Goal: Information Seeking & Learning: Check status

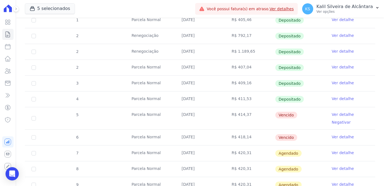
scroll to position [302, 0]
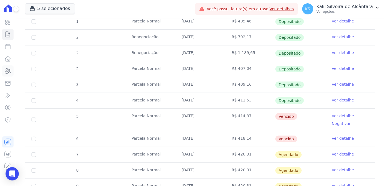
click at [10, 76] on link "Clientes" at bounding box center [7, 70] width 11 height 11
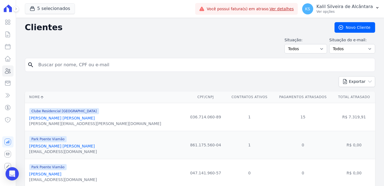
click at [47, 63] on input "search" at bounding box center [204, 64] width 338 height 11
type input "[DEMOGRAPHIC_DATA]"
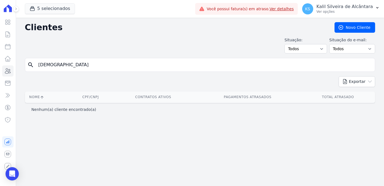
drag, startPoint x: 58, startPoint y: 65, endPoint x: -2, endPoint y: 64, distance: 59.5
click at [0, 64] on html "Visão Geral Contratos [GEOGRAPHIC_DATA] Lotes Clientes Minha Carteira Transferê…" at bounding box center [192, 93] width 384 height 186
type input "chry"
click at [319, 50] on select "Todos Adimplentes Inadimplentes" at bounding box center [306, 48] width 43 height 9
click at [343, 48] on select "Todos Confirmado Não confirmado" at bounding box center [352, 48] width 46 height 9
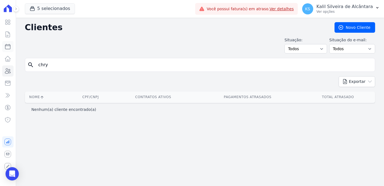
click at [11, 49] on icon at bounding box center [7, 46] width 7 height 7
select select
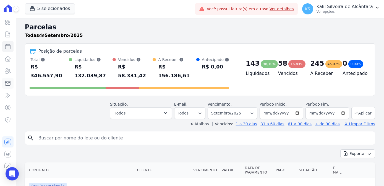
click at [7, 86] on icon at bounding box center [7, 83] width 7 height 7
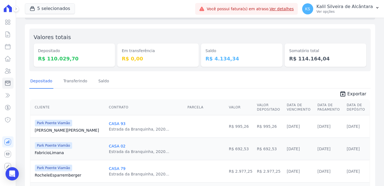
scroll to position [50, 0]
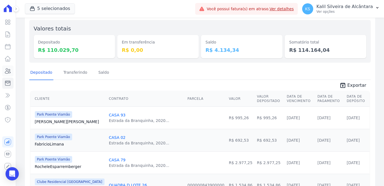
click at [9, 72] on icon at bounding box center [8, 70] width 6 height 5
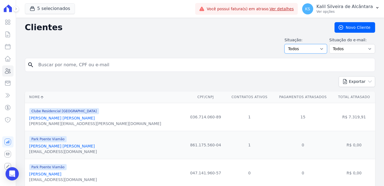
click at [309, 44] on select "Todos Adimplentes Inadimplentes" at bounding box center [306, 48] width 43 height 9
click at [339, 45] on select "Todos Confirmado Não confirmado" at bounding box center [352, 48] width 46 height 9
click at [246, 62] on input "search" at bounding box center [204, 64] width 338 height 11
type input "chr"
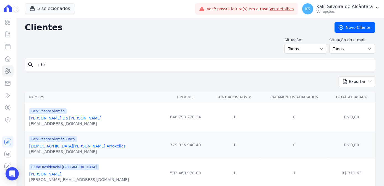
click at [64, 67] on input "chr" at bounding box center [204, 64] width 338 height 11
type input "chry"
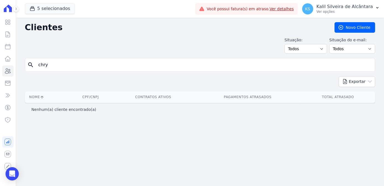
drag, startPoint x: 61, startPoint y: 65, endPoint x: 20, endPoint y: 70, distance: 41.8
click at [20, 70] on div "Clientes [GEOGRAPHIC_DATA] Situação: Todos Adimplentes Inadimplentes Situação d…" at bounding box center [200, 102] width 368 height 168
paste input "[DEMOGRAPHIC_DATA]"
type input "[DEMOGRAPHIC_DATA]"
click at [8, 38] on link "Contratos" at bounding box center [7, 34] width 11 height 11
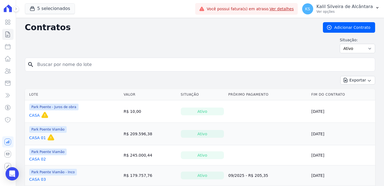
click at [72, 64] on input "search" at bounding box center [203, 64] width 339 height 11
paste input "[DEMOGRAPHIC_DATA]"
type input "[DEMOGRAPHIC_DATA]"
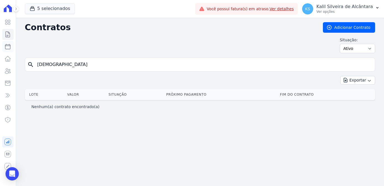
click at [9, 50] on link "Parcelas" at bounding box center [7, 46] width 11 height 11
select select
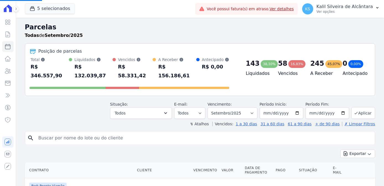
click at [74, 132] on input "search" at bounding box center [204, 137] width 338 height 11
paste input "[DEMOGRAPHIC_DATA]"
type input "[DEMOGRAPHIC_DATA]"
select select
click at [74, 132] on input "search" at bounding box center [204, 137] width 338 height 11
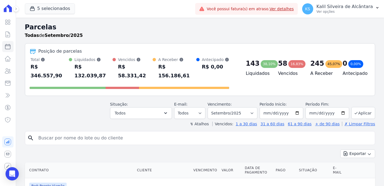
paste input "[DEMOGRAPHIC_DATA]"
type input "[DEMOGRAPHIC_DATA]"
select select
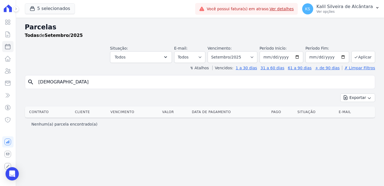
drag, startPoint x: 75, startPoint y: 85, endPoint x: -4, endPoint y: 77, distance: 79.7
click at [0, 77] on html "Visão Geral Contratos [GEOGRAPHIC_DATA] Lotes Clientes Minha Carteira Transferê…" at bounding box center [192, 93] width 384 height 186
type input "[PERSON_NAME]"
select select
drag, startPoint x: 52, startPoint y: 84, endPoint x: 16, endPoint y: 84, distance: 36.2
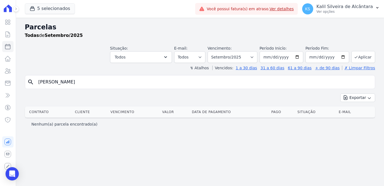
click at [16, 84] on div "Parcelas Todas de Setembro/2025 Situação: Agendado Em Aberto Pago Processando C…" at bounding box center [200, 102] width 368 height 168
type input "abimae"
select select
drag, startPoint x: 65, startPoint y: 80, endPoint x: 36, endPoint y: 84, distance: 29.5
click at [39, 84] on input "abimae" at bounding box center [204, 81] width 338 height 11
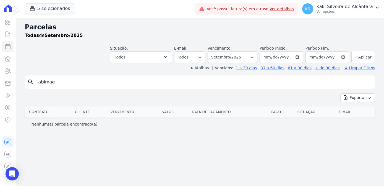
paste input "BRUM"
type input "BRUM"
select select
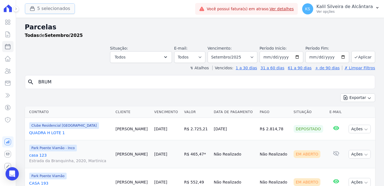
click at [51, 13] on button "5 selecionados" at bounding box center [50, 8] width 50 height 11
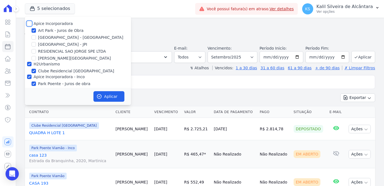
click at [28, 24] on input "Apice Incorporadora" at bounding box center [29, 23] width 4 height 4
checkbox input "true"
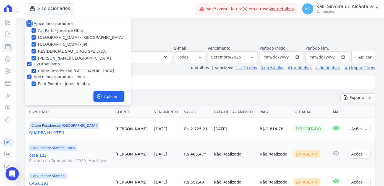
checkbox input "true"
click at [114, 100] on button "Aplicar" at bounding box center [108, 96] width 31 height 11
select select
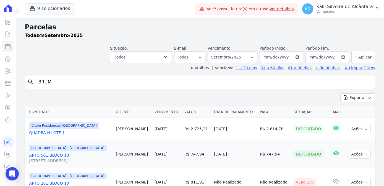
drag, startPoint x: 71, startPoint y: 82, endPoint x: 24, endPoint y: 89, distance: 47.2
click at [28, 88] on div "search BRUM" at bounding box center [200, 82] width 350 height 14
paste input "[DEMOGRAPHIC_DATA]"
type input "[DEMOGRAPHIC_DATA]"
select select
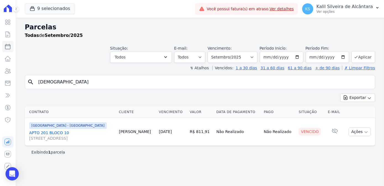
click at [51, 133] on link "APTO 201 BLOCO [GEOGRAPHIC_DATA][STREET_ADDRESS][GEOGRAPHIC_DATA]" at bounding box center [71, 135] width 85 height 11
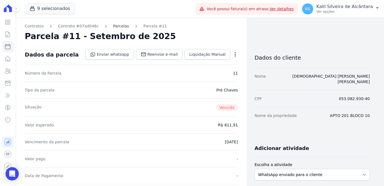
click at [113, 24] on link "Parcelas" at bounding box center [121, 26] width 16 height 6
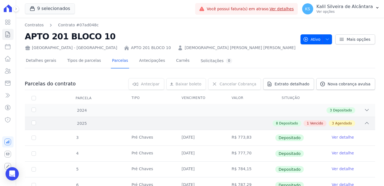
scroll to position [25, 0]
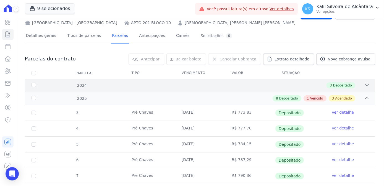
click at [266, 88] on div "2024 3 Depositado" at bounding box center [200, 85] width 350 height 13
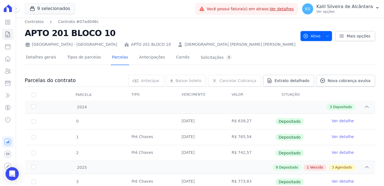
scroll to position [0, 0]
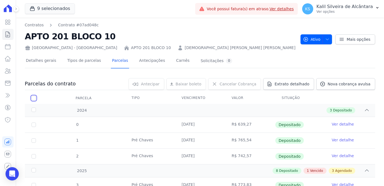
click at [34, 96] on input "checkbox" at bounding box center [34, 98] width 4 height 4
checkbox input "true"
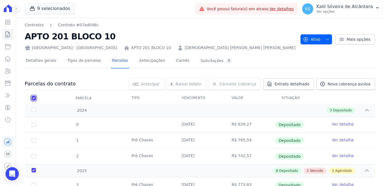
checkbox input "true"
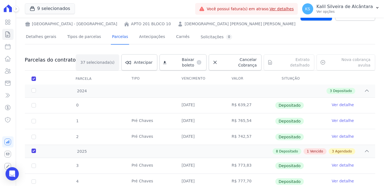
scroll to position [25, 0]
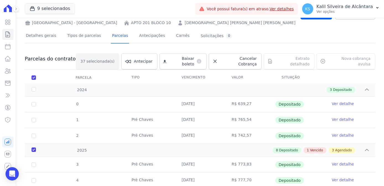
drag, startPoint x: 247, startPoint y: 98, endPoint x: 235, endPoint y: 98, distance: 11.9
click at [235, 98] on td "R$ 639,27" at bounding box center [250, 103] width 50 height 15
copy td "639,27"
click at [248, 113] on td "R$ 765,54" at bounding box center [250, 119] width 50 height 15
drag, startPoint x: 238, startPoint y: 115, endPoint x: 235, endPoint y: 117, distance: 4.5
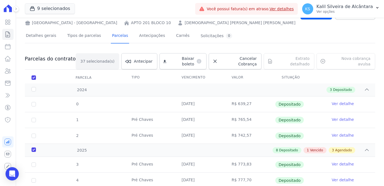
click at [235, 117] on td "R$ 765,54" at bounding box center [250, 119] width 50 height 15
copy td "765,54"
drag, startPoint x: 233, startPoint y: 133, endPoint x: 243, endPoint y: 133, distance: 9.4
click at [233, 133] on td "R$ 742,57" at bounding box center [250, 135] width 50 height 15
drag, startPoint x: 247, startPoint y: 132, endPoint x: 236, endPoint y: 132, distance: 11.1
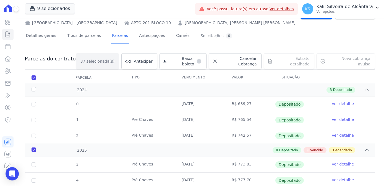
click at [236, 132] on td "R$ 742,57" at bounding box center [250, 135] width 50 height 15
copy td "742,57"
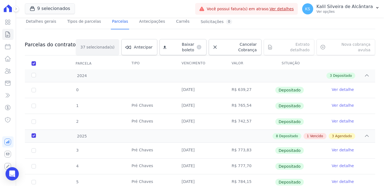
scroll to position [50, 0]
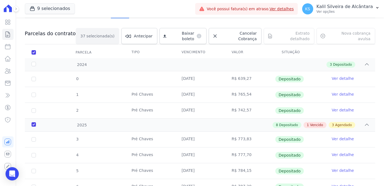
click at [253, 136] on td "R$ 773,83" at bounding box center [250, 138] width 50 height 15
drag, startPoint x: 250, startPoint y: 135, endPoint x: 236, endPoint y: 135, distance: 14.4
click at [236, 135] on td "R$ 773,83" at bounding box center [250, 138] width 50 height 15
copy td "773,83"
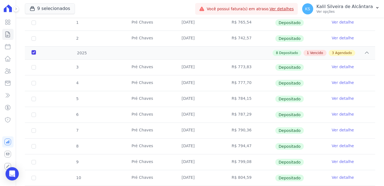
scroll to position [126, 0]
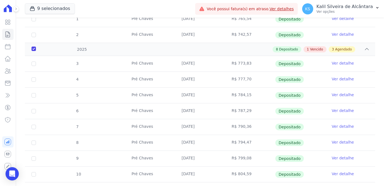
drag, startPoint x: 243, startPoint y: 74, endPoint x: 239, endPoint y: 74, distance: 4.1
click at [239, 74] on td "R$ 777,70" at bounding box center [250, 79] width 50 height 15
drag, startPoint x: 239, startPoint y: 74, endPoint x: 249, endPoint y: 75, distance: 9.7
click at [249, 75] on td "R$ 777,70" at bounding box center [250, 79] width 50 height 15
drag, startPoint x: 244, startPoint y: 75, endPoint x: 238, endPoint y: 74, distance: 5.8
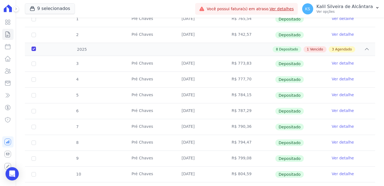
click at [238, 74] on td "R$ 777,70" at bounding box center [250, 79] width 50 height 15
copy tr "777,70"
drag, startPoint x: 245, startPoint y: 90, endPoint x: 235, endPoint y: 90, distance: 9.7
click at [235, 90] on td "R$ 784,15" at bounding box center [250, 94] width 50 height 15
copy td "784,15"
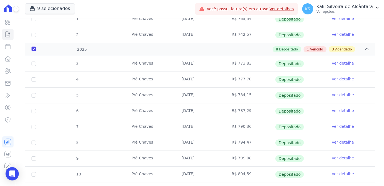
drag, startPoint x: 246, startPoint y: 106, endPoint x: 236, endPoint y: 107, distance: 10.3
click at [236, 107] on td "R$ 787,29" at bounding box center [250, 110] width 50 height 15
copy td "787,29"
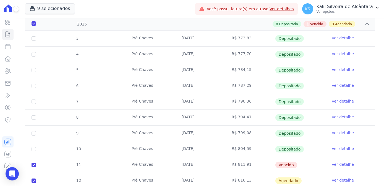
drag, startPoint x: 248, startPoint y: 95, endPoint x: 235, endPoint y: 97, distance: 12.9
click at [235, 97] on td "R$ 790,36" at bounding box center [250, 101] width 50 height 15
copy td "790,36"
drag, startPoint x: 250, startPoint y: 114, endPoint x: 236, endPoint y: 112, distance: 13.9
click at [236, 112] on td "R$ 794,47" at bounding box center [250, 117] width 50 height 15
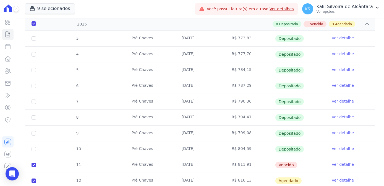
copy td "794,47"
click at [258, 125] on td "R$ 799,08" at bounding box center [250, 132] width 50 height 15
drag, startPoint x: 248, startPoint y: 129, endPoint x: 236, endPoint y: 129, distance: 12.2
click at [236, 129] on td "R$ 799,08" at bounding box center [250, 132] width 50 height 15
copy td "799,08"
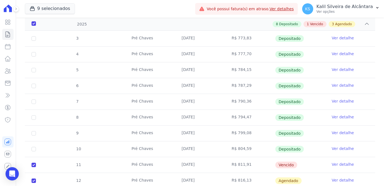
drag, startPoint x: 250, startPoint y: 144, endPoint x: 236, endPoint y: 144, distance: 13.8
click at [236, 144] on td "R$ 804,59" at bounding box center [250, 148] width 50 height 15
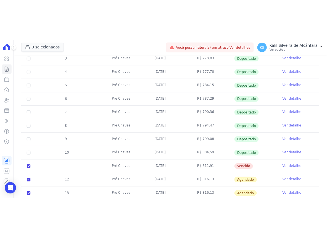
scroll to position [176, 0]
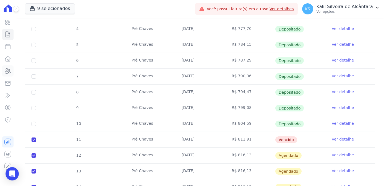
click at [12, 71] on link "Clientes" at bounding box center [7, 70] width 11 height 11
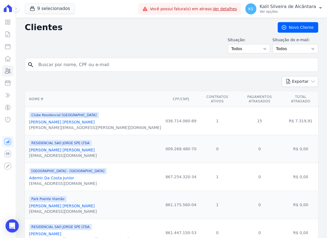
click at [53, 69] on input "search" at bounding box center [175, 64] width 281 height 11
type input "hellen"
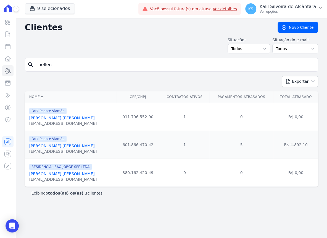
drag, startPoint x: 260, startPoint y: 141, endPoint x: 226, endPoint y: 144, distance: 34.2
click at [226, 144] on td "5" at bounding box center [242, 145] width 64 height 28
drag, startPoint x: 226, startPoint y: 144, endPoint x: 280, endPoint y: 146, distance: 54.5
click at [280, 146] on td "R$ 4.892,10" at bounding box center [296, 145] width 45 height 28
click at [58, 144] on link "[PERSON_NAME] [PERSON_NAME]" at bounding box center [62, 146] width 66 height 4
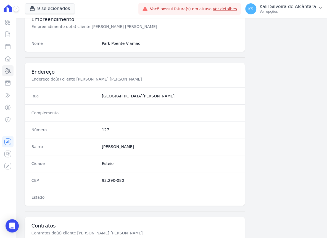
scroll to position [279, 0]
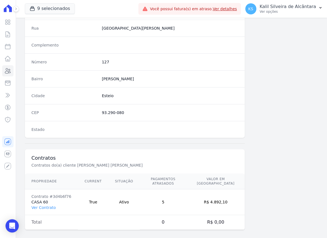
click at [54, 185] on td "Contrato #3d4b6f76 CASA 60 Ver Contrato" at bounding box center [51, 202] width 53 height 26
click at [51, 185] on link "Ver Contrato" at bounding box center [44, 207] width 24 height 4
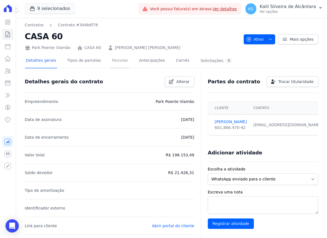
click at [113, 64] on link "Parcelas" at bounding box center [120, 61] width 18 height 15
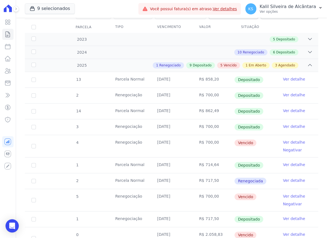
drag, startPoint x: 205, startPoint y: 136, endPoint x: 188, endPoint y: 137, distance: 16.6
click at [188, 137] on tr "4 Renegociação [DATE] R$ 700,00 [GEOGRAPHIC_DATA] Ver detalhe Negativar" at bounding box center [172, 146] width 294 height 22
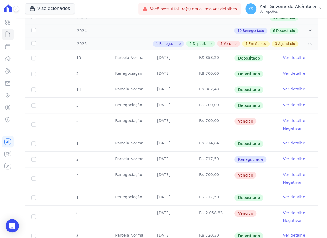
scroll to position [126, 0]
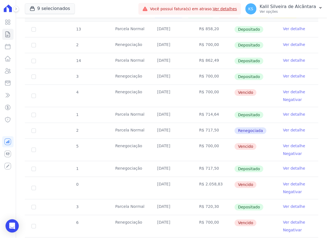
click at [193, 143] on td "R$ 700,00" at bounding box center [214, 150] width 42 height 22
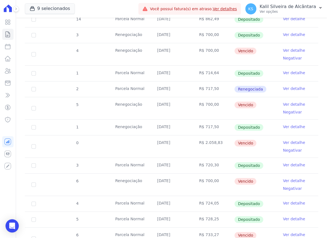
scroll to position [176, 0]
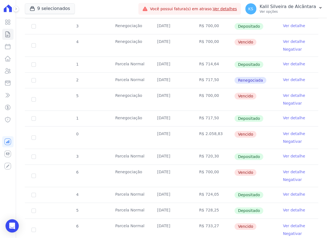
drag, startPoint x: 217, startPoint y: 129, endPoint x: 201, endPoint y: 130, distance: 16.6
click at [201, 130] on td "R$ 2.058,83" at bounding box center [214, 137] width 42 height 22
drag, startPoint x: 201, startPoint y: 130, endPoint x: 232, endPoint y: 141, distance: 33.3
click at [235, 141] on td "Vencido" at bounding box center [256, 137] width 42 height 22
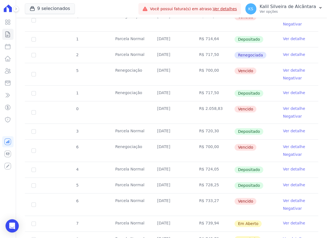
drag, startPoint x: 222, startPoint y: 144, endPoint x: 204, endPoint y: 144, distance: 18.0
click at [204, 144] on td "R$ 700,00" at bounding box center [214, 150] width 42 height 22
drag, startPoint x: 201, startPoint y: 199, endPoint x: 195, endPoint y: 200, distance: 6.1
click at [195, 185] on td "R$ 733,27" at bounding box center [214, 204] width 42 height 22
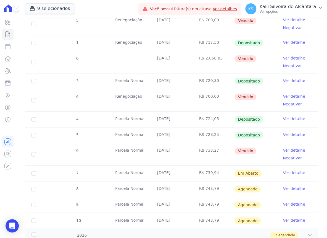
click at [142, 167] on td "Parcela Normal" at bounding box center [130, 172] width 42 height 15
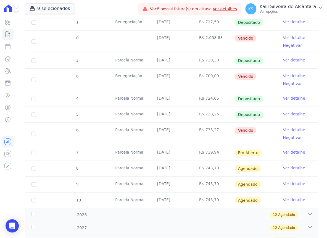
scroll to position [292, 0]
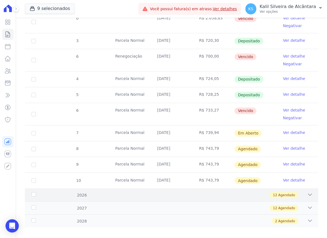
click at [100, 185] on div "12 Agendado" at bounding box center [186, 195] width 254 height 6
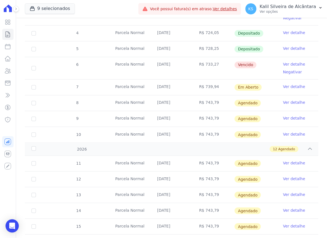
scroll to position [367, 0]
